Goal: Navigation & Orientation: Find specific page/section

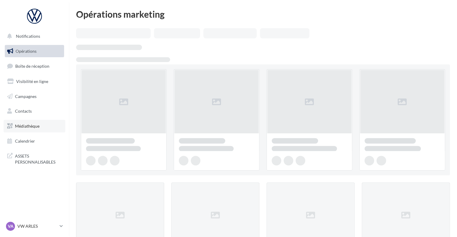
click at [28, 128] on span "Médiathèque" at bounding box center [27, 125] width 25 height 5
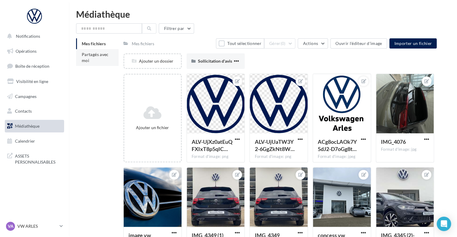
click at [93, 58] on li "Partagés avec moi" at bounding box center [97, 57] width 42 height 17
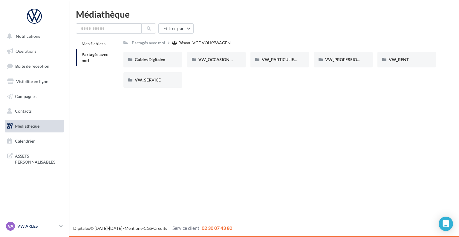
click at [25, 221] on div "VA VW ARLES vw-arl-pra" at bounding box center [31, 225] width 51 height 9
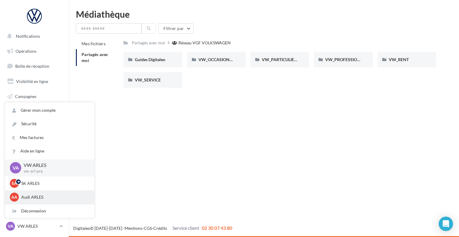
click at [30, 194] on p "Audi ARLES" at bounding box center [54, 197] width 66 height 6
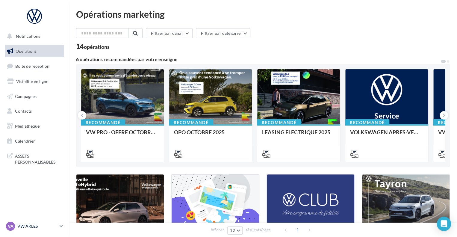
click at [22, 223] on p "VW ARLES" at bounding box center [37, 226] width 40 height 6
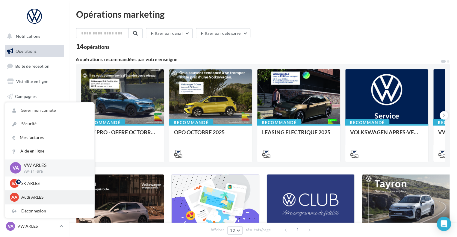
click at [15, 195] on span "AA" at bounding box center [14, 197] width 6 height 6
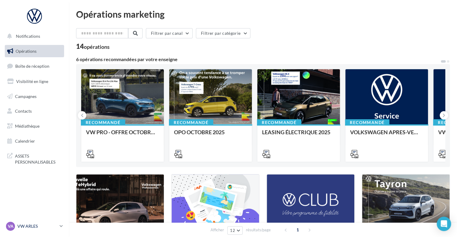
click at [19, 229] on div "VA VW ARLES vw-arl-pra" at bounding box center [31, 225] width 51 height 9
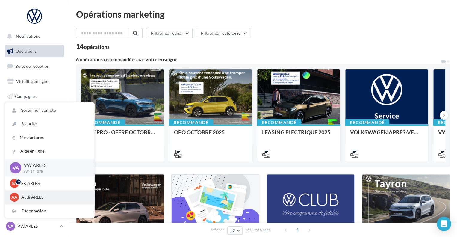
click at [13, 194] on div "AA" at bounding box center [14, 196] width 9 height 9
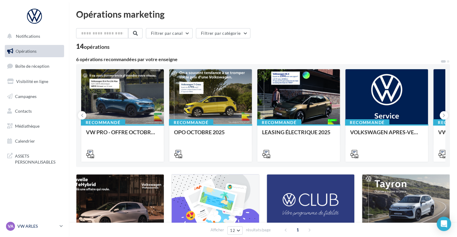
click at [13, 229] on div "VA" at bounding box center [10, 225] width 9 height 9
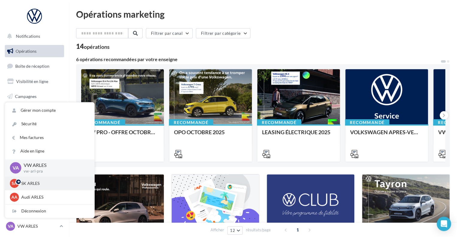
click at [17, 184] on div at bounding box center [19, 182] width 6 height 6
